Goal: Task Accomplishment & Management: Complete application form

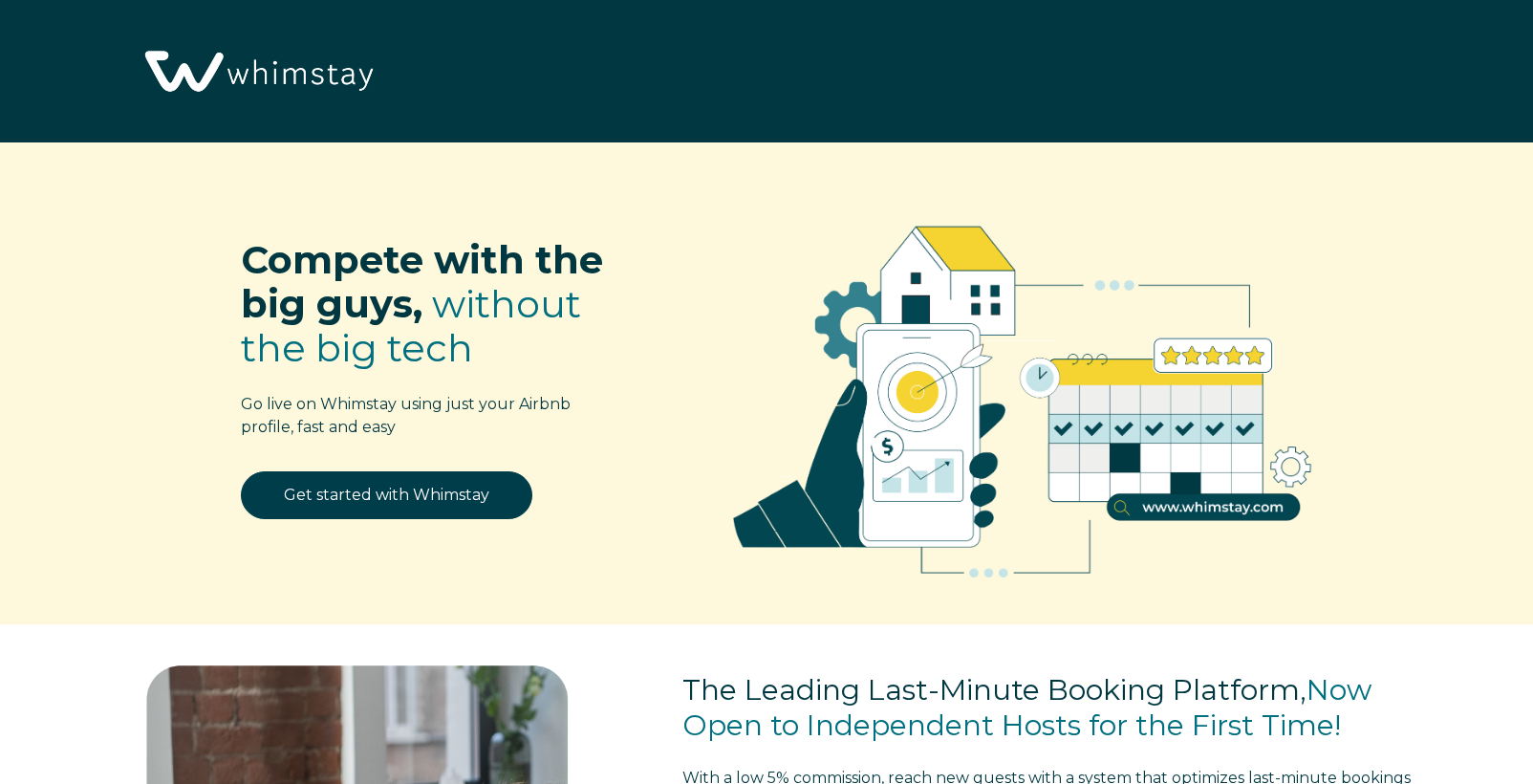
select select "US"
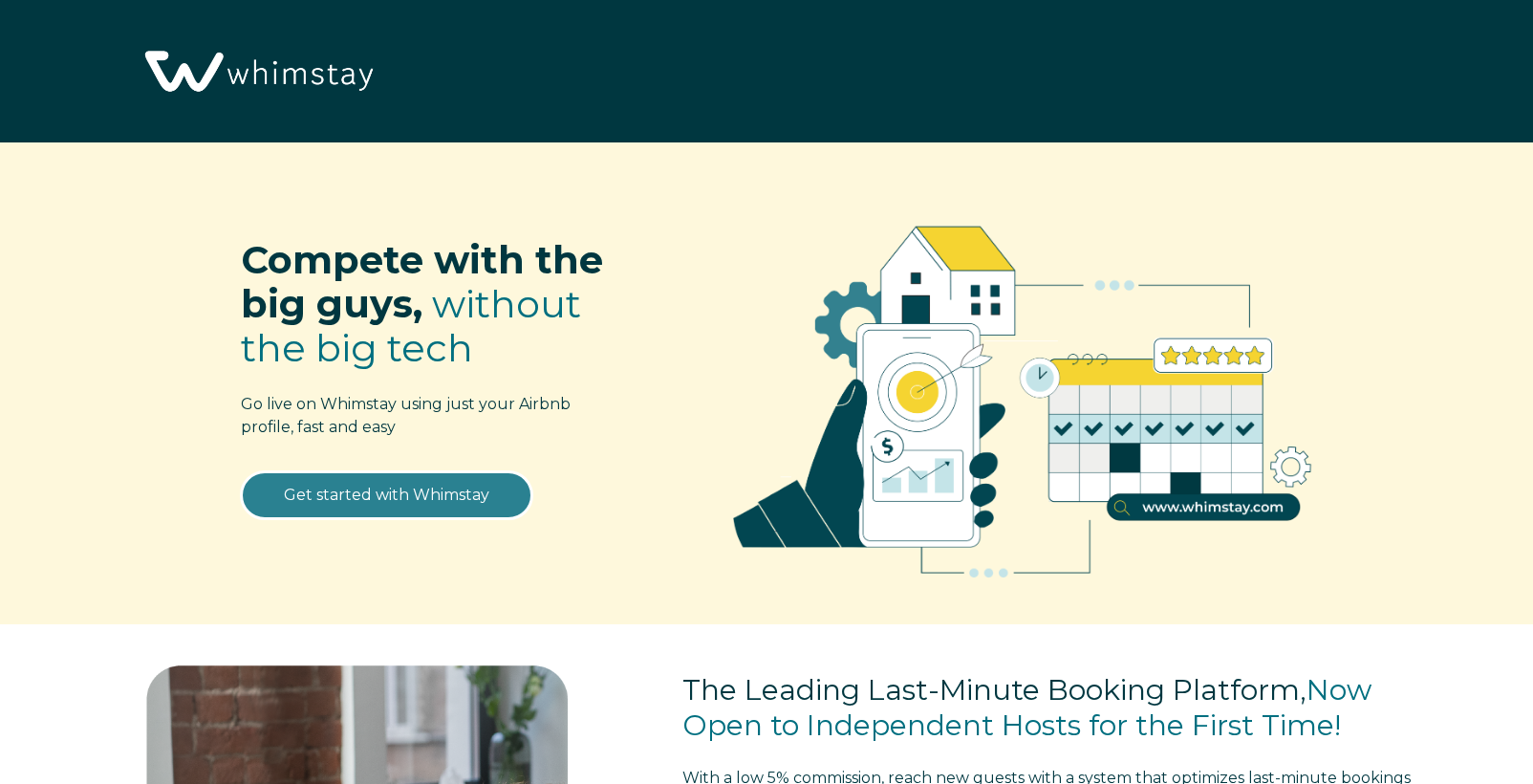
click at [401, 492] on link "Get started with Whimstay" at bounding box center [386, 495] width 291 height 48
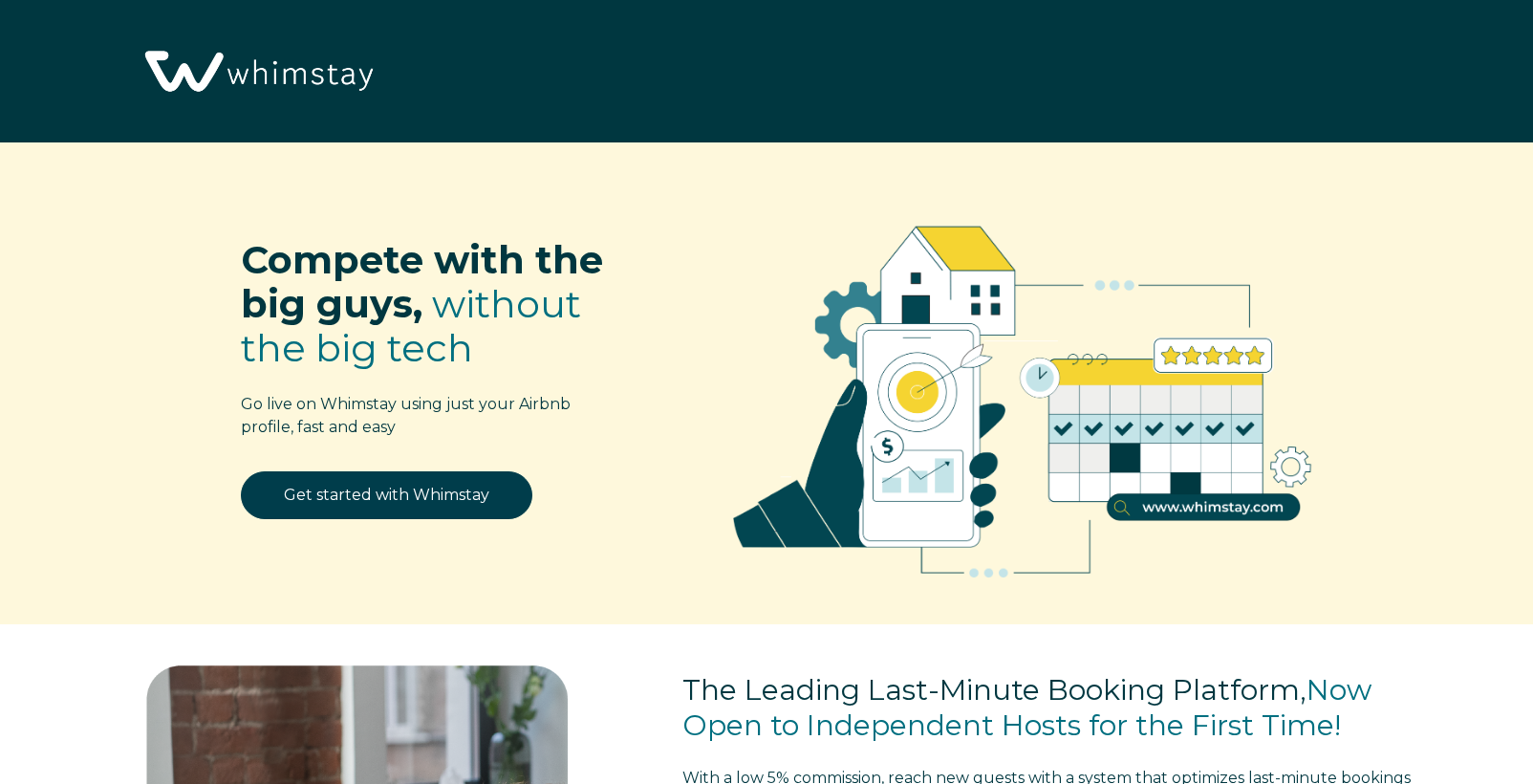
scroll to position [2449, 0]
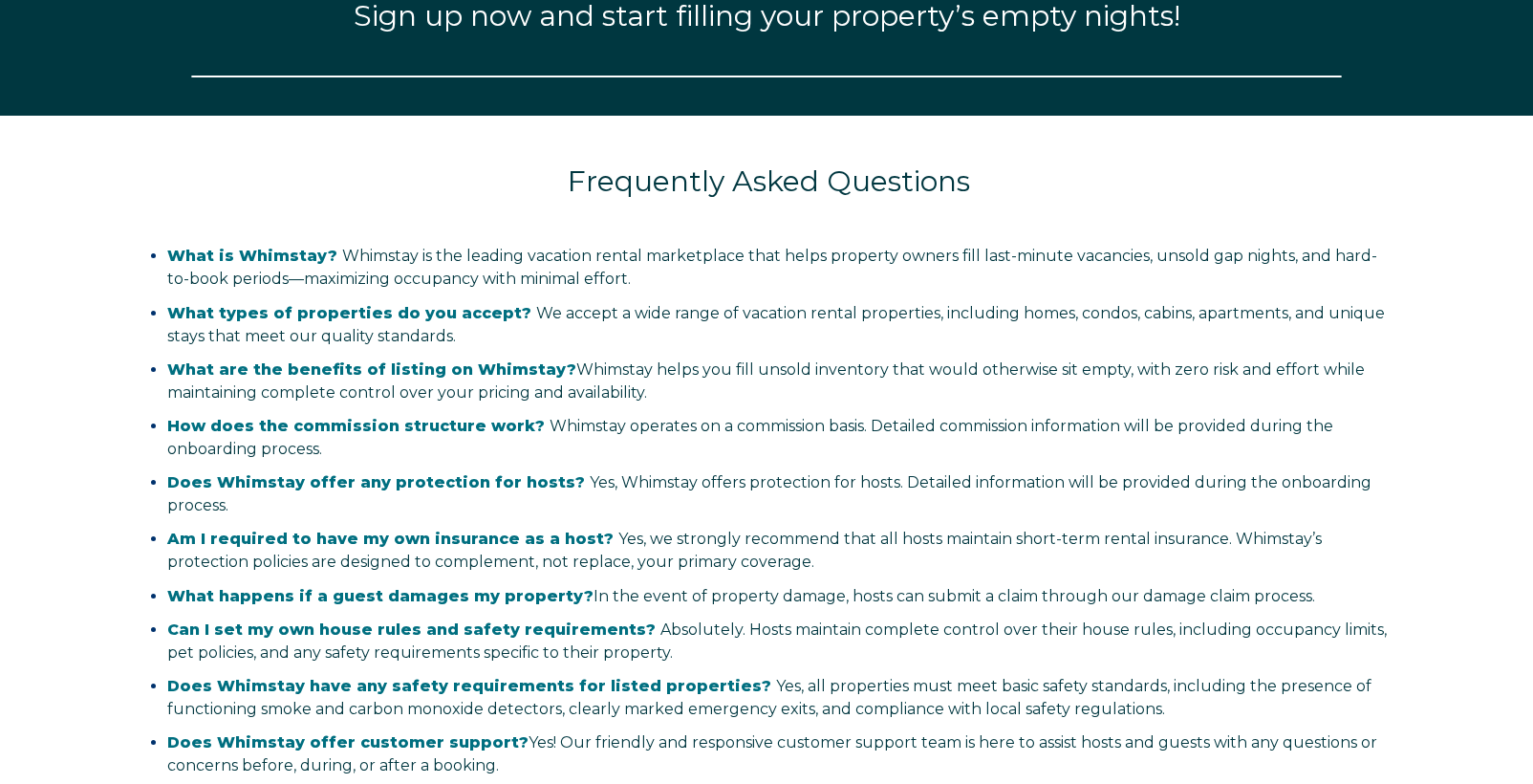
select select "US"
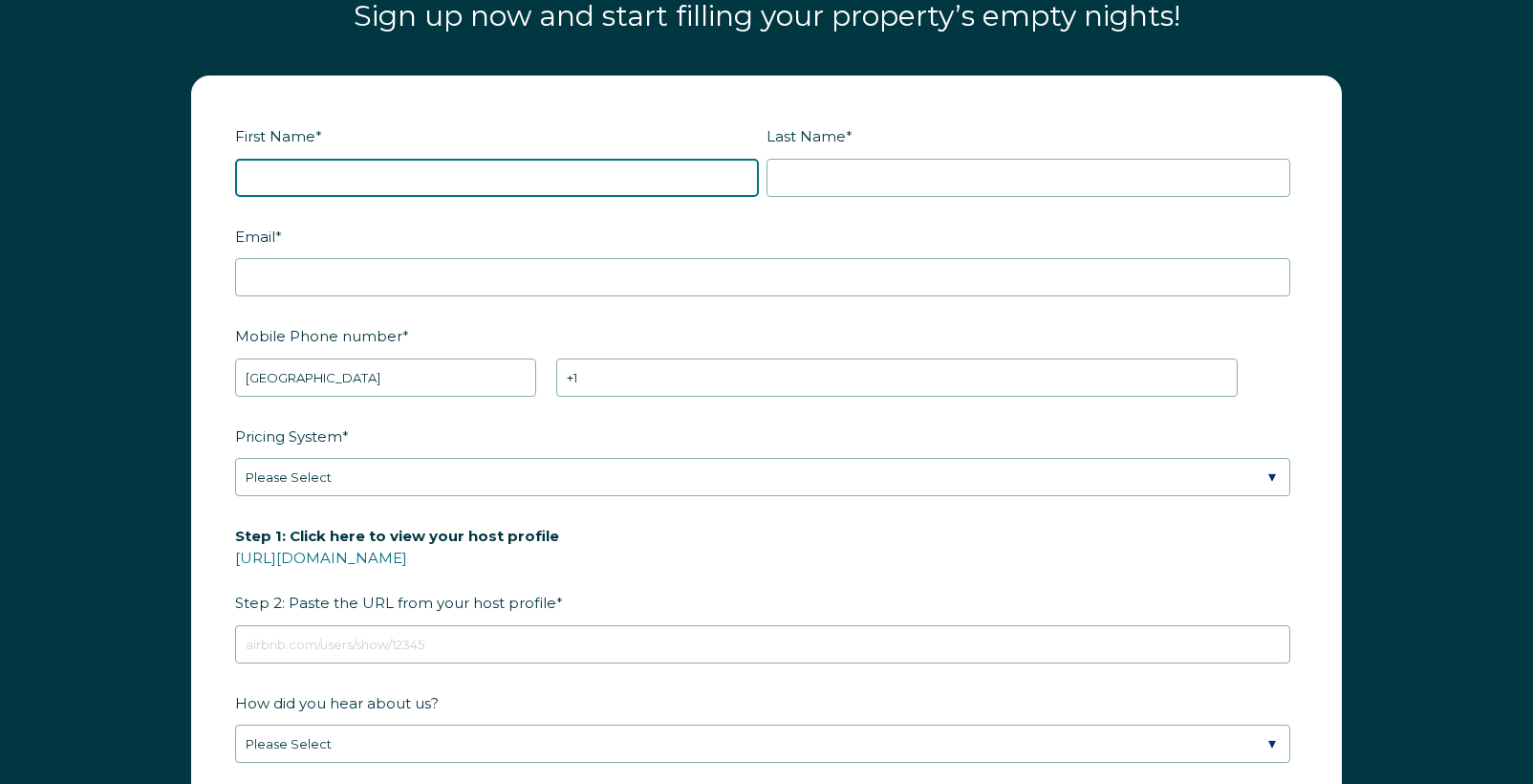
click at [305, 177] on input "First Name *" at bounding box center [497, 177] width 524 height 38
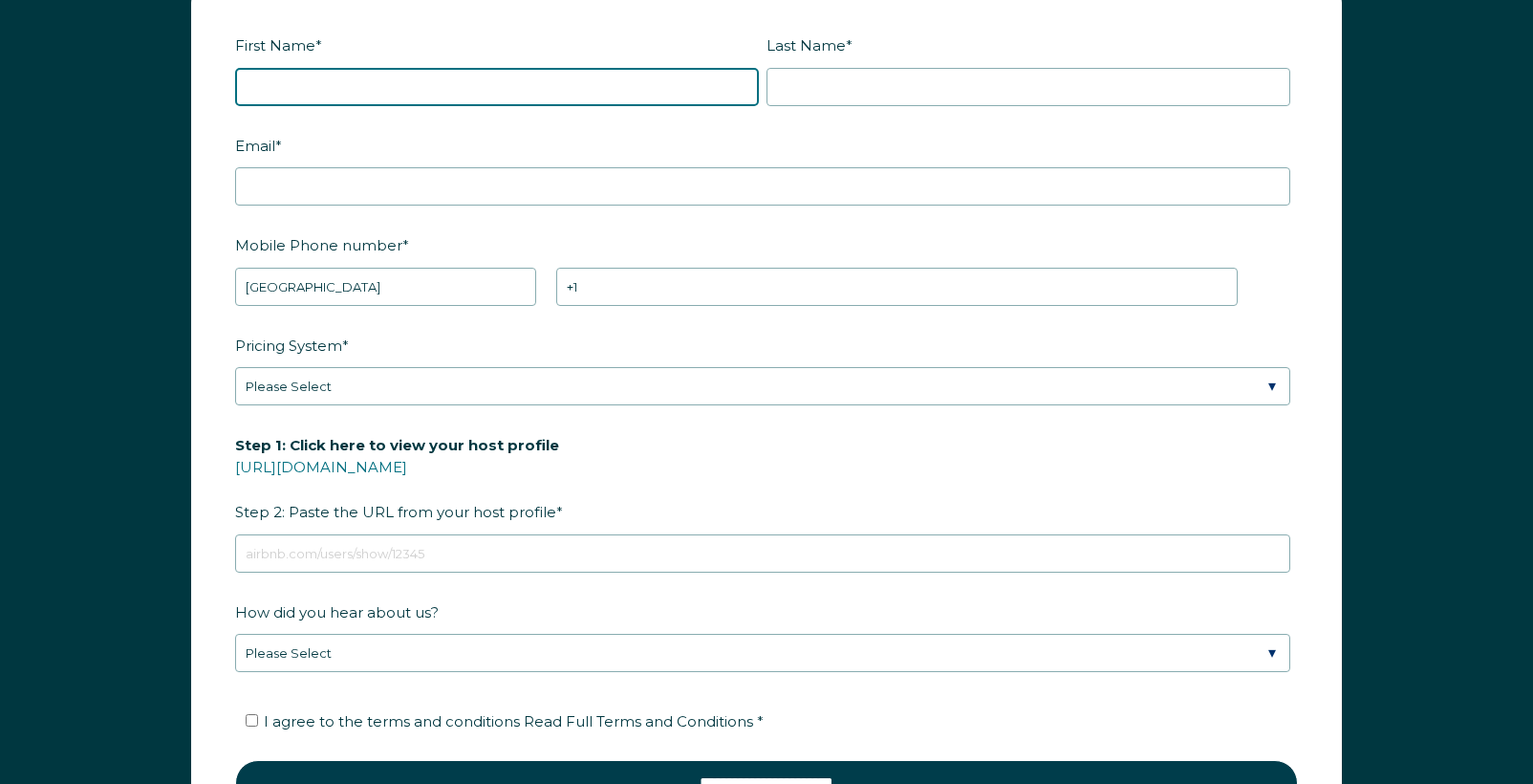
scroll to position [2330, 0]
